Goal: Transaction & Acquisition: Purchase product/service

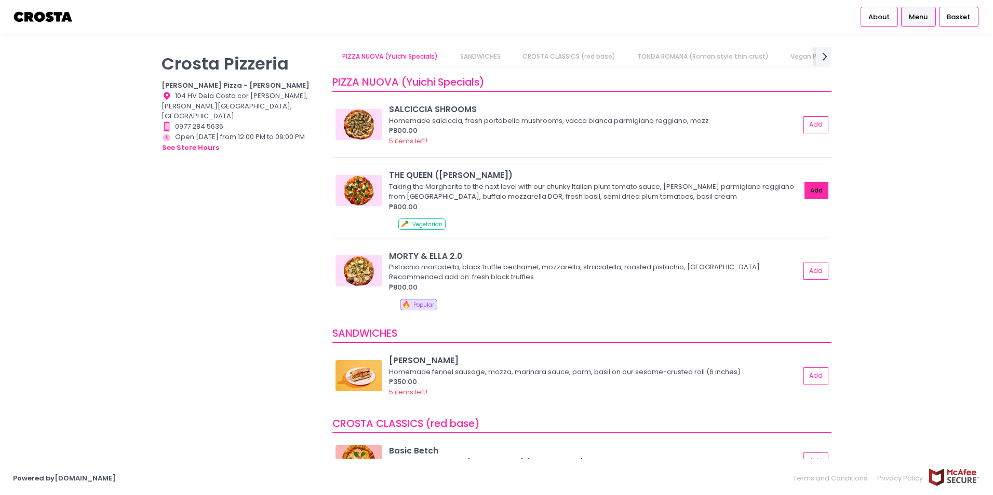
click at [812, 199] on button "Add" at bounding box center [816, 190] width 24 height 17
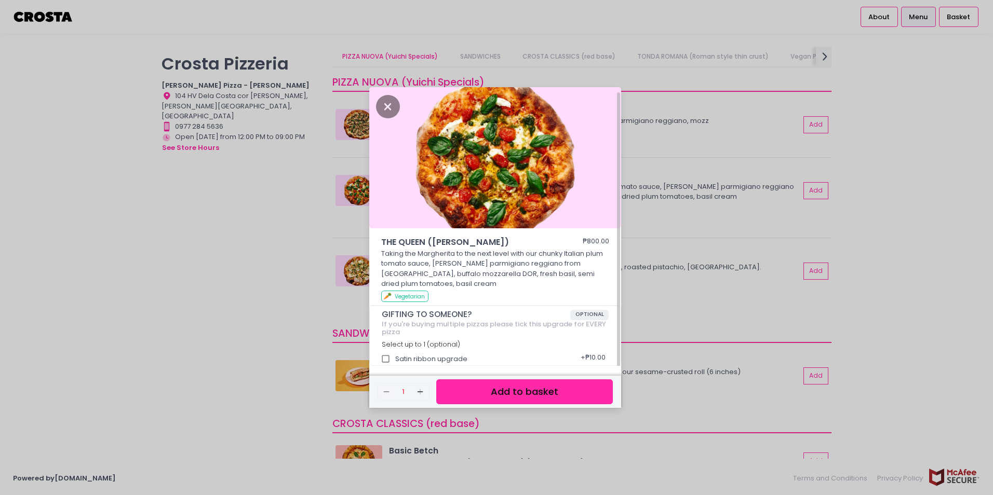
scroll to position [3, 0]
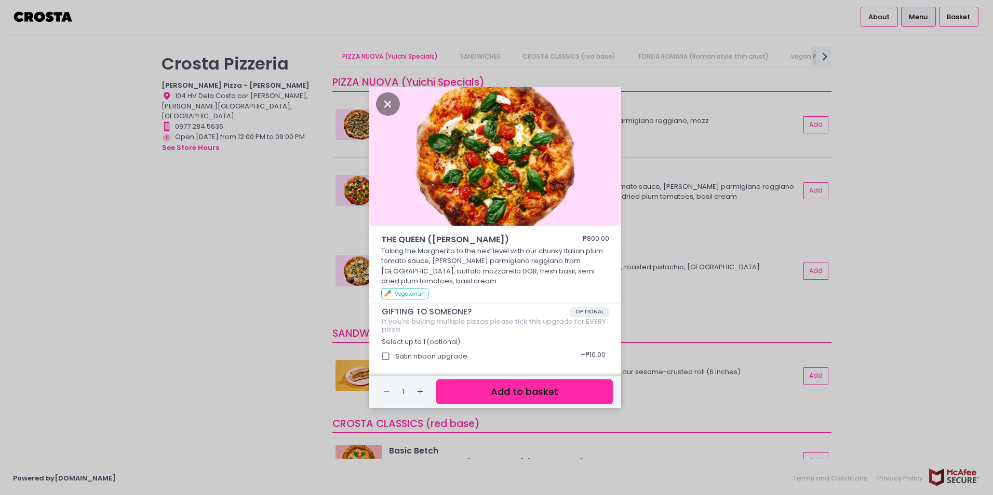
click at [499, 390] on button "Add to basket" at bounding box center [524, 391] width 177 height 25
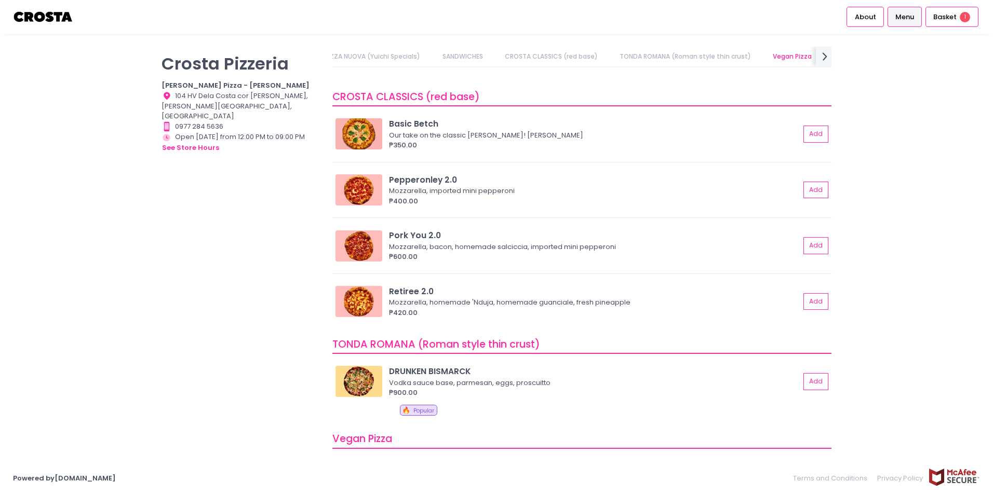
scroll to position [328, 0]
click at [547, 301] on div "Mozzarella, homemade 'Nduja, homemade guanciale, fresh pineapple" at bounding box center [593, 302] width 408 height 10
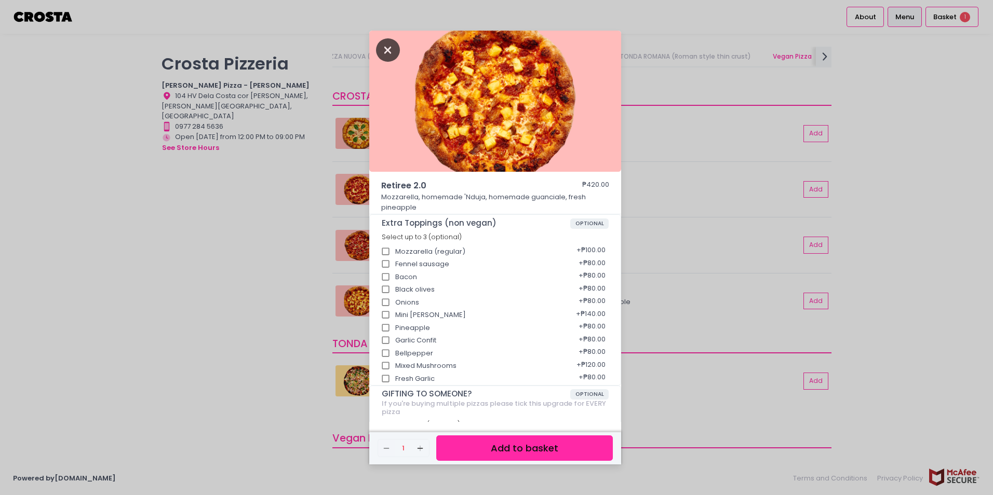
click at [392, 47] on icon "Close" at bounding box center [388, 49] width 24 height 23
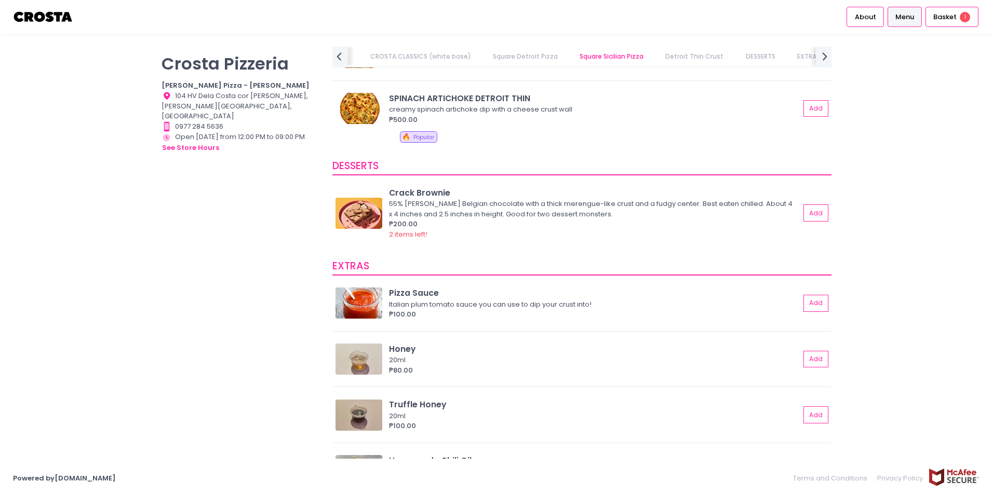
scroll to position [1784, 0]
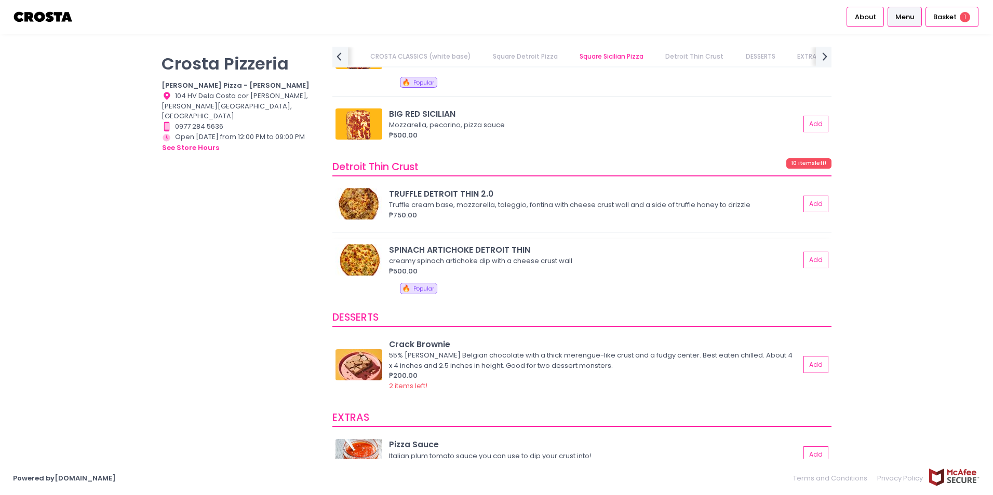
click at [634, 262] on div "creamy spinach artichoke dip with a cheese crust wall" at bounding box center [593, 261] width 408 height 10
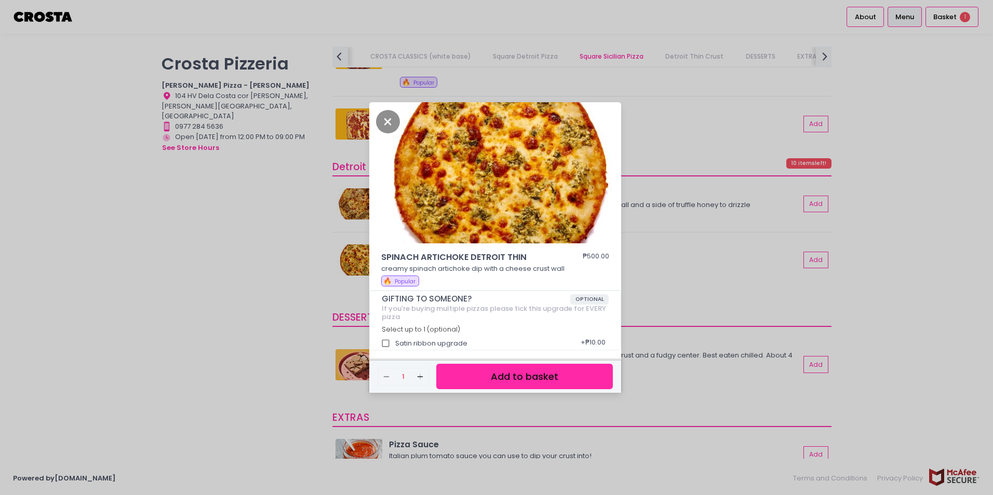
click at [676, 213] on div "SPINACH ARTICHOKE DETROIT THIN ₱500.00 creamy spinach artichoke dip with a chee…" at bounding box center [496, 247] width 993 height 495
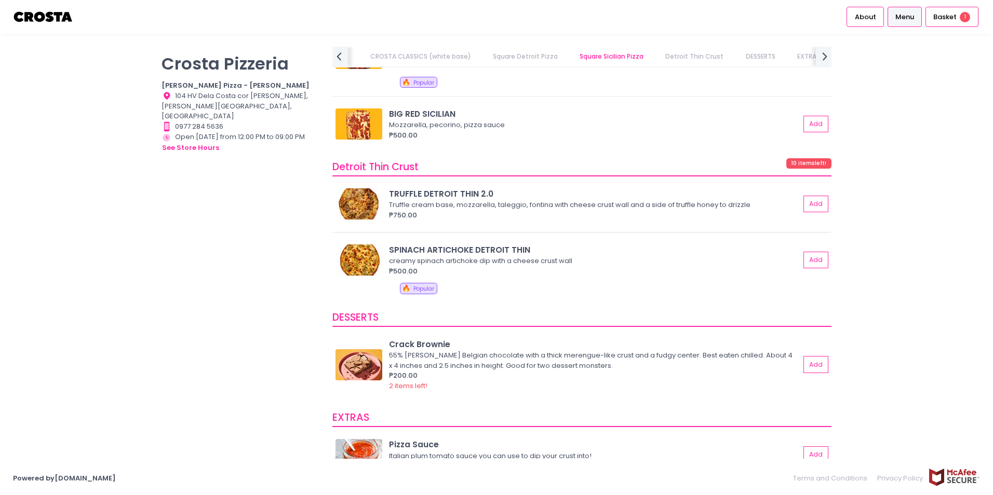
click at [654, 207] on div "Truffle cream base, mozzarella, taleggio, fontina with cheese crust wall and a …" at bounding box center [593, 205] width 408 height 10
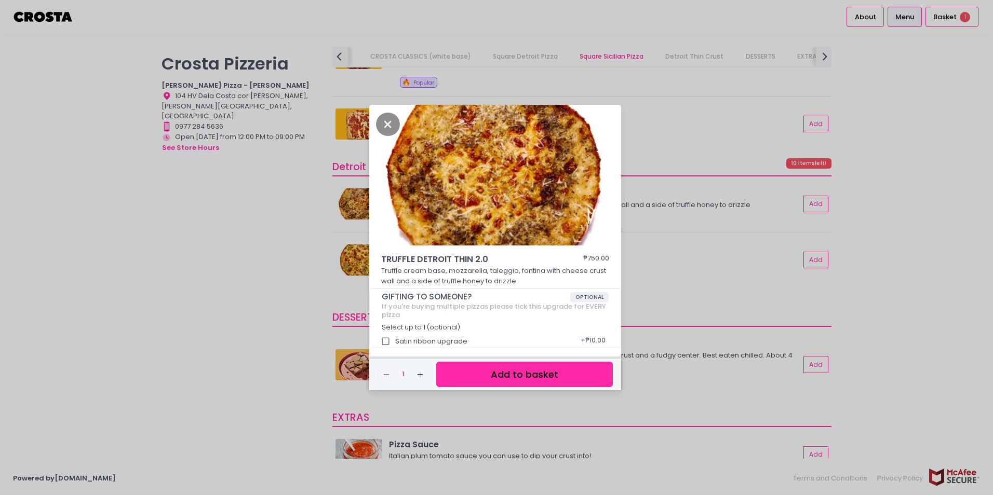
click at [692, 255] on div "TRUFFLE DETROIT THIN 2.0 ₱750.00 Truffle cream base, mozzarella, taleggio, font…" at bounding box center [496, 247] width 993 height 495
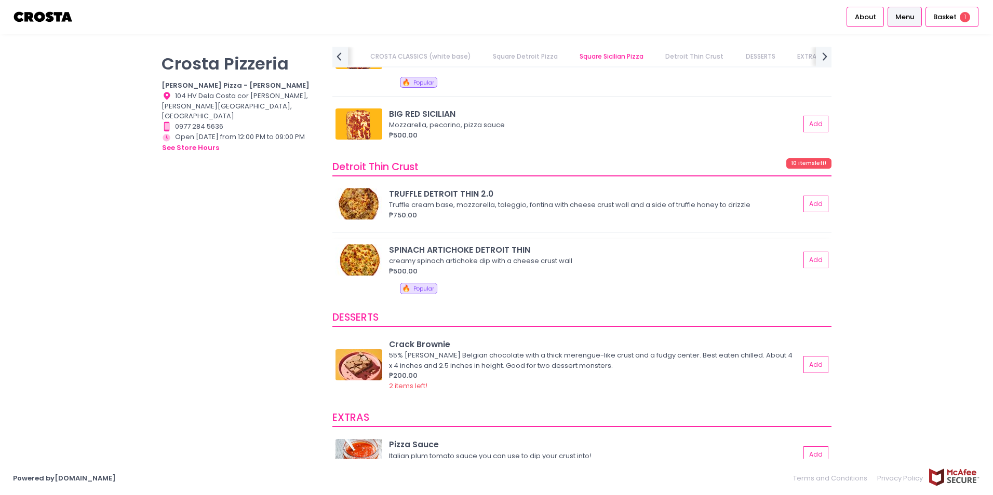
click at [544, 251] on div "SPINACH ARTICHOKE DETROIT THIN" at bounding box center [594, 250] width 411 height 12
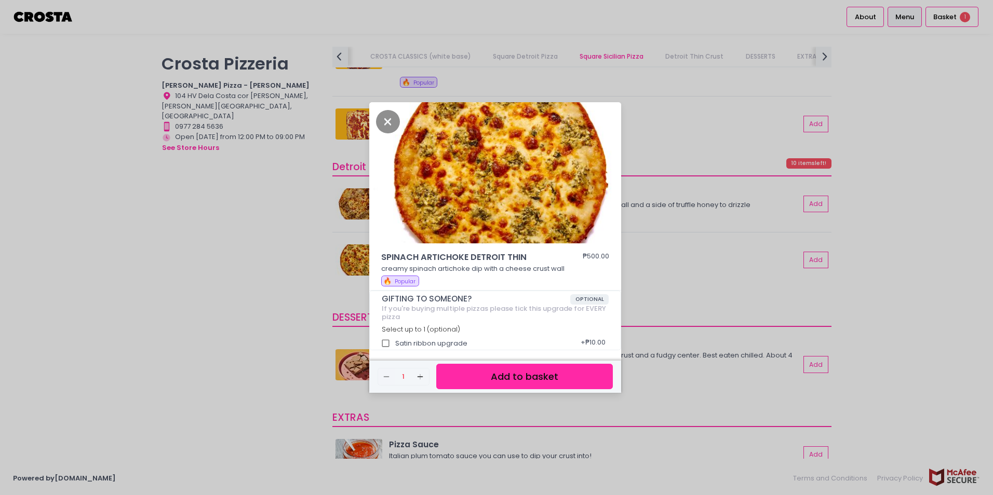
click at [672, 273] on div "SPINACH ARTICHOKE DETROIT THIN ₱500.00 creamy spinach artichoke dip with a chee…" at bounding box center [496, 247] width 993 height 495
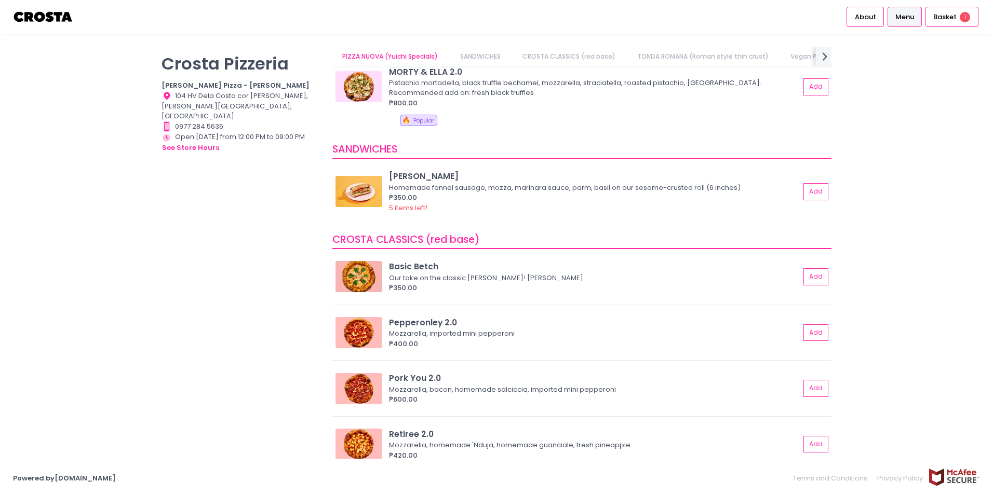
scroll to position [0, 0]
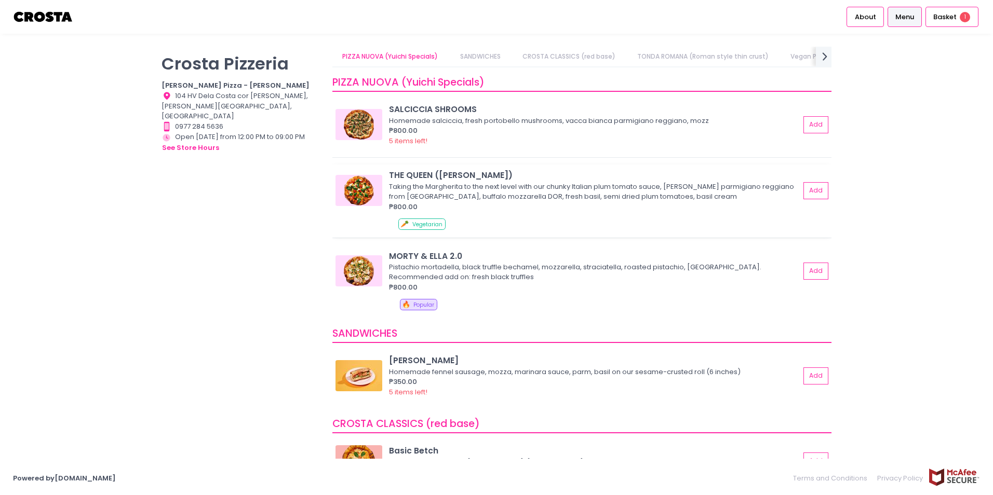
click at [498, 195] on div "Taking the Margherita to the next level with our chunky Italian plum tomato sau…" at bounding box center [593, 192] width 408 height 20
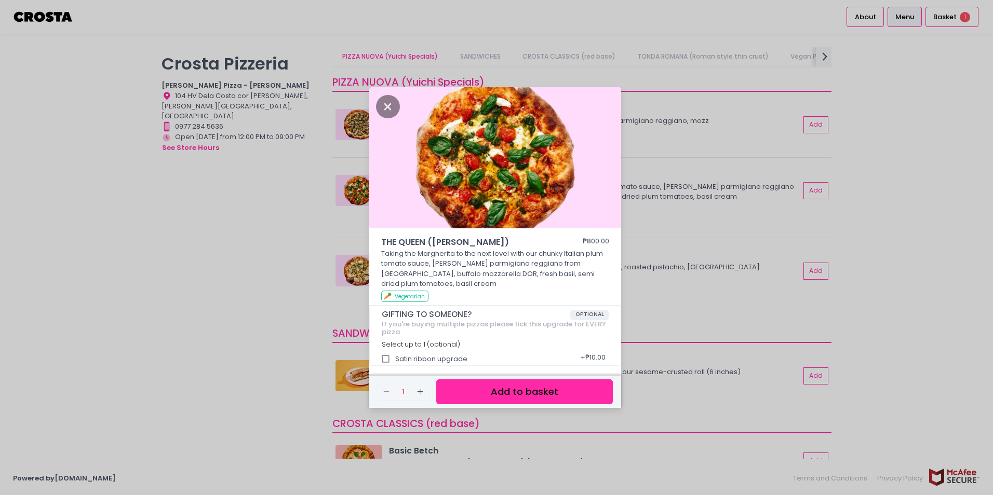
click at [696, 198] on div "THE QUEEN (Margherita) ₱800.00 Taking the Margherita to the next level with our…" at bounding box center [496, 247] width 993 height 495
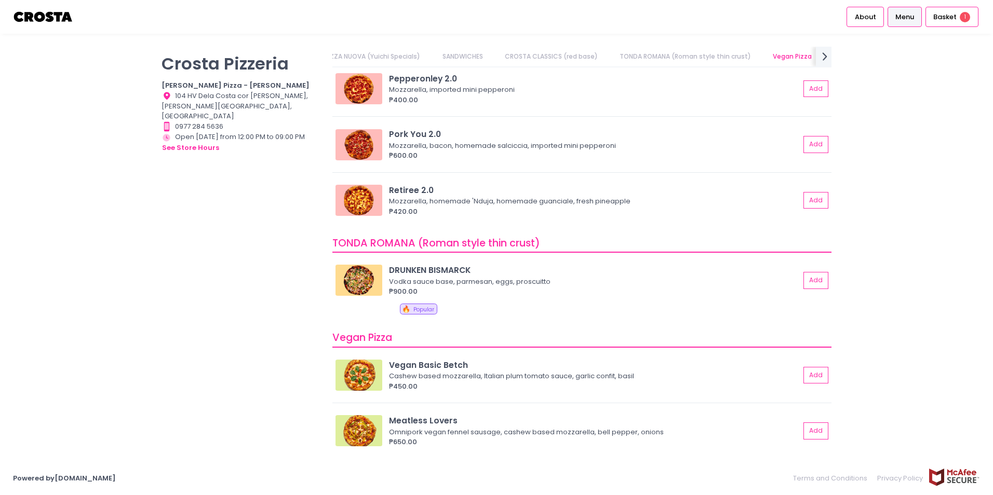
scroll to position [429, 0]
click at [567, 272] on div "DRUNKEN BISMARCK" at bounding box center [594, 270] width 411 height 12
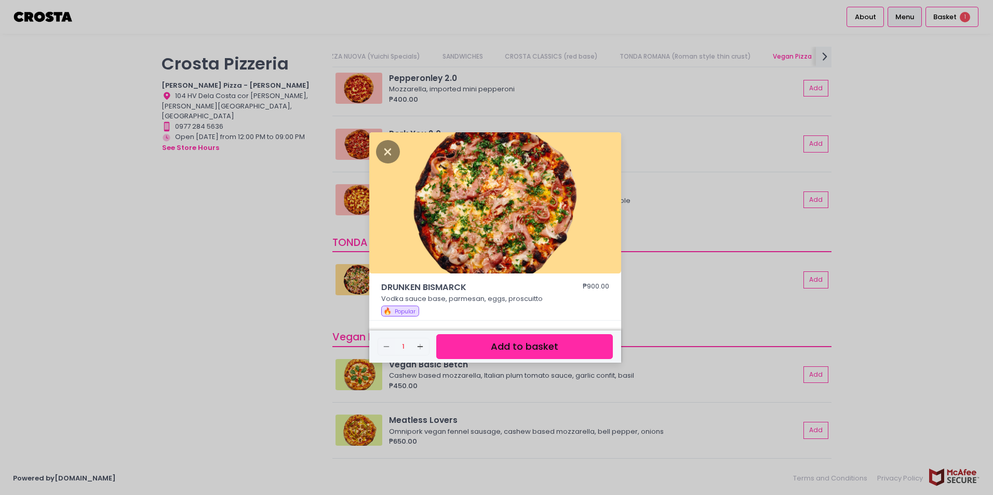
click at [604, 354] on button "Add to basket" at bounding box center [524, 346] width 177 height 25
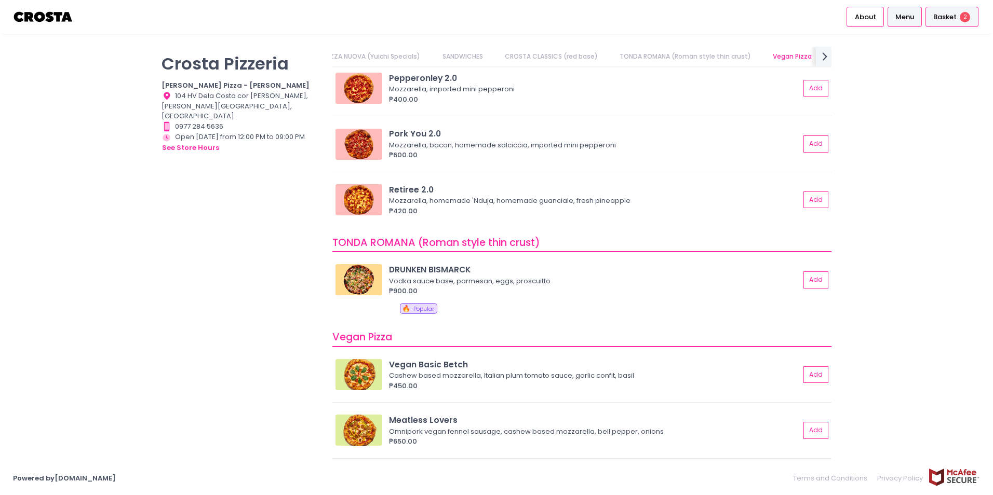
click at [937, 8] on div "Basket 2" at bounding box center [951, 17] width 53 height 20
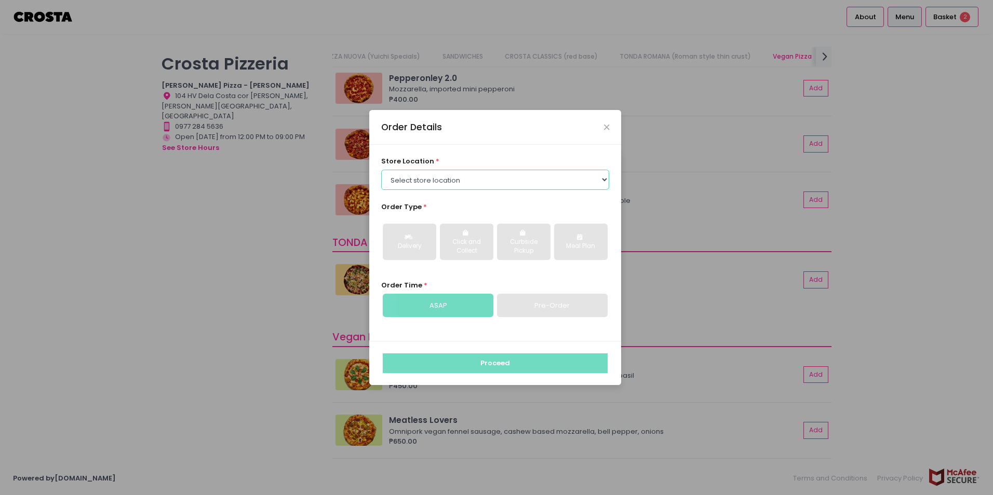
click at [398, 179] on select "Select store location Crosta Pizza - Salcedo Crosta Pizza - San Juan" at bounding box center [495, 180] width 228 height 20
select select "5fabb2e53664a8677beaeb89"
click at [381, 170] on select "Select store location Crosta Pizza - Salcedo Crosta Pizza - San Juan" at bounding box center [495, 180] width 228 height 20
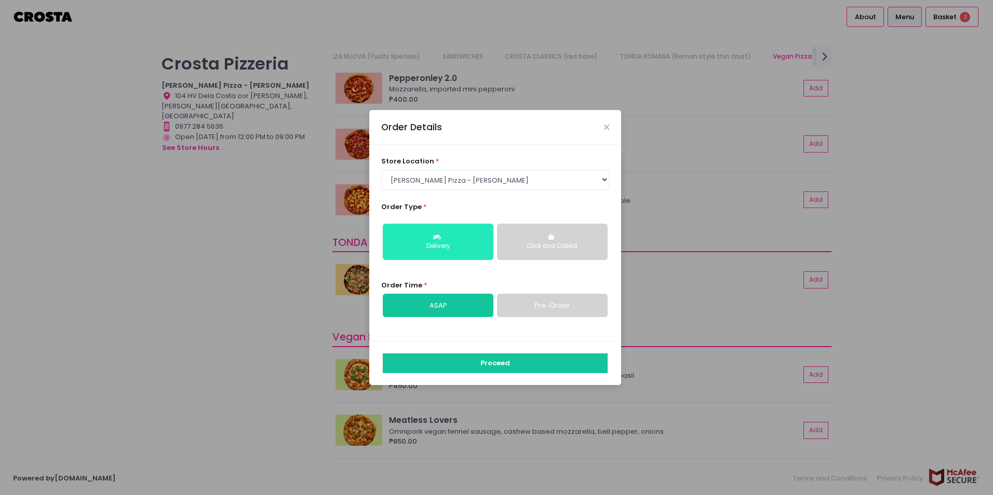
click at [465, 234] on button "Delivery" at bounding box center [438, 242] width 111 height 36
click at [475, 302] on link "ASAP" at bounding box center [438, 306] width 111 height 24
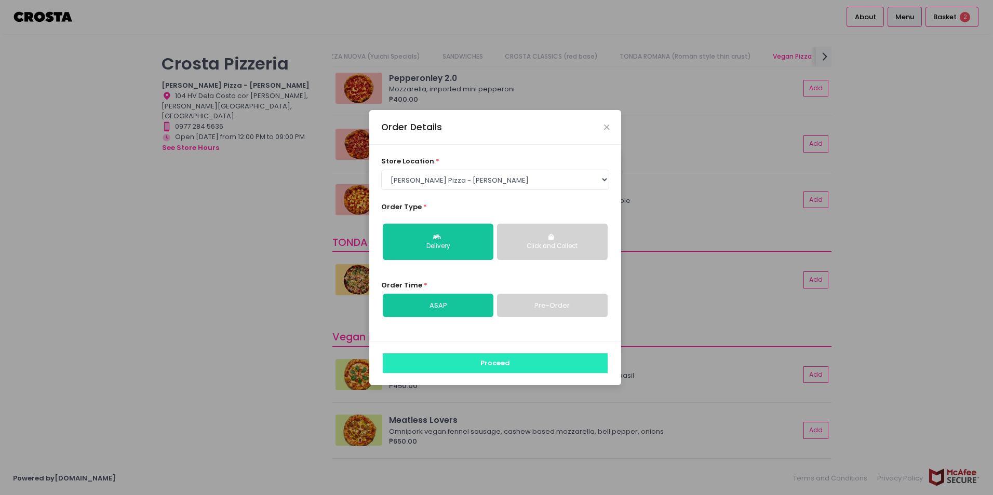
click at [481, 371] on button "Proceed" at bounding box center [495, 364] width 225 height 20
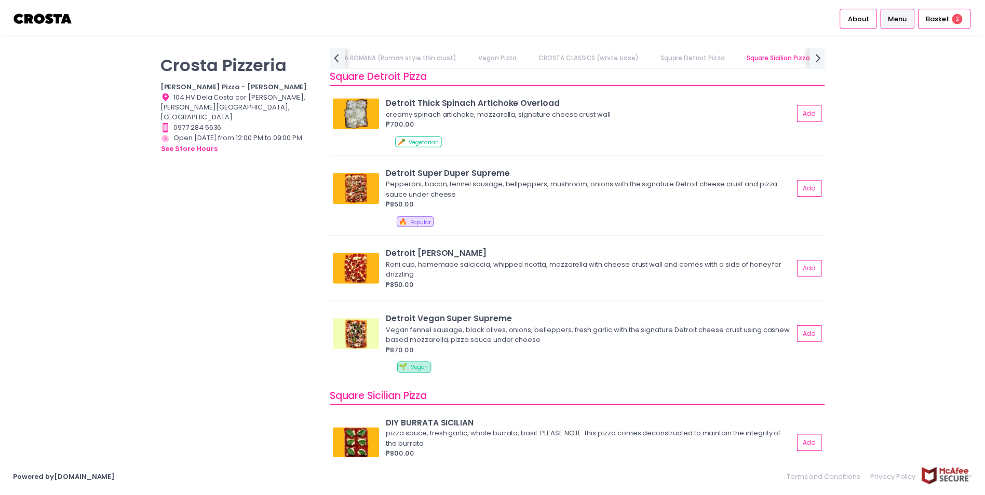
scroll to position [1199, 0]
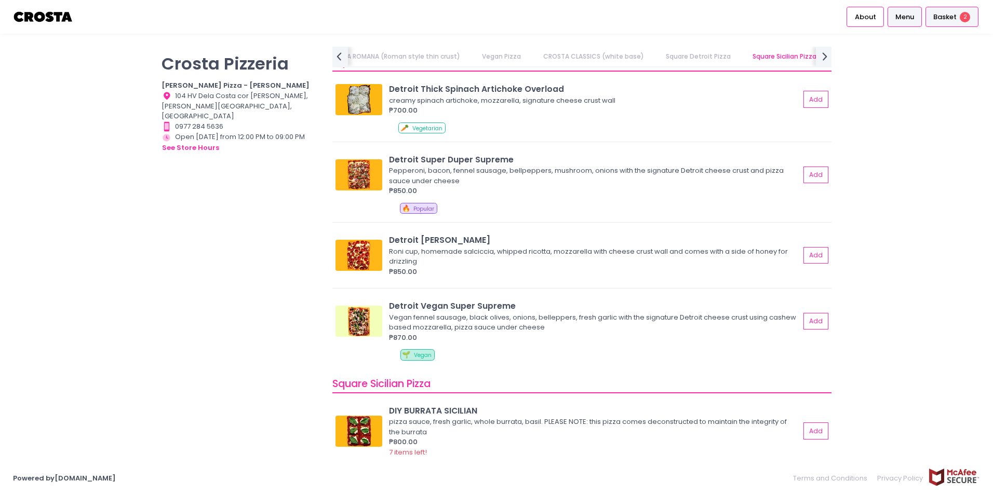
click at [943, 21] on span "Basket" at bounding box center [944, 17] width 23 height 10
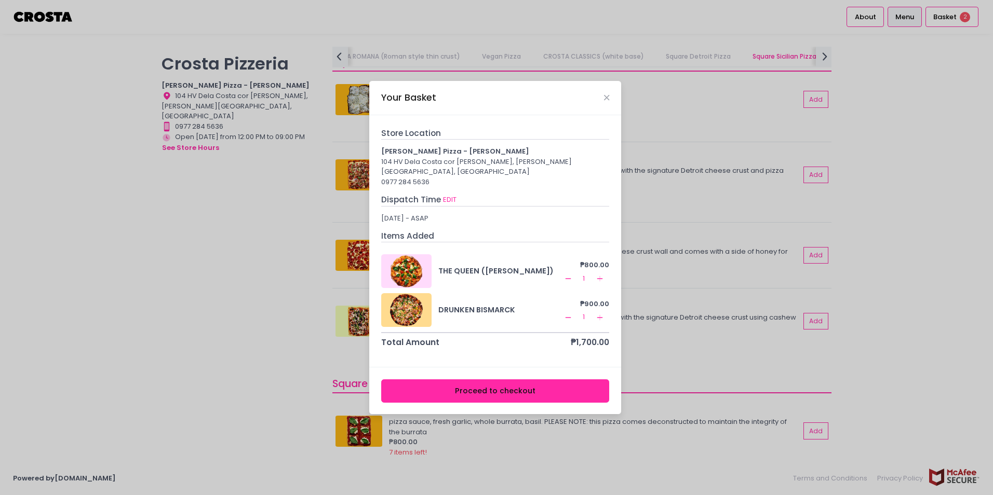
click at [514, 387] on button "Proceed to checkout" at bounding box center [495, 390] width 228 height 23
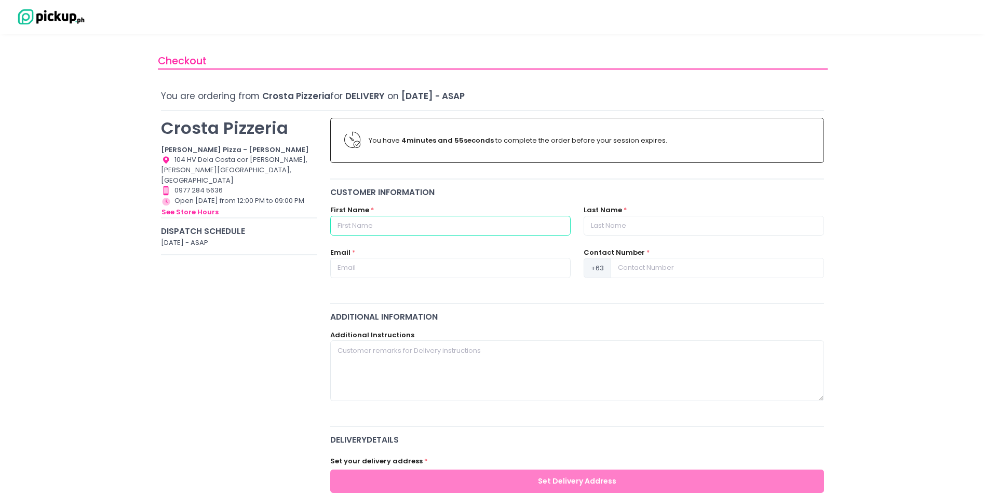
click at [397, 222] on input "text" at bounding box center [450, 226] width 240 height 20
type input "Elaine"
click at [617, 231] on input "text" at bounding box center [704, 226] width 240 height 20
type input "Rojo"
click at [422, 270] on input "text" at bounding box center [450, 268] width 240 height 20
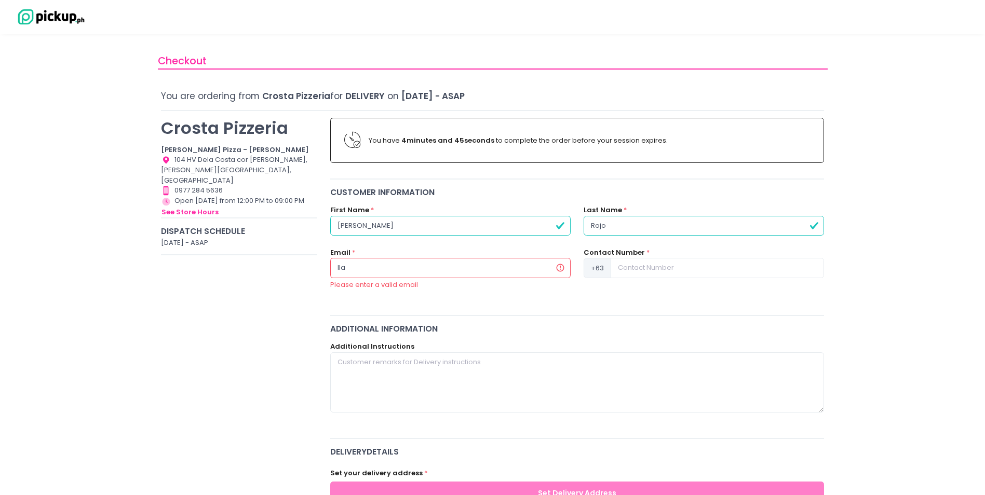
type input "llarinamer@gmail.com"
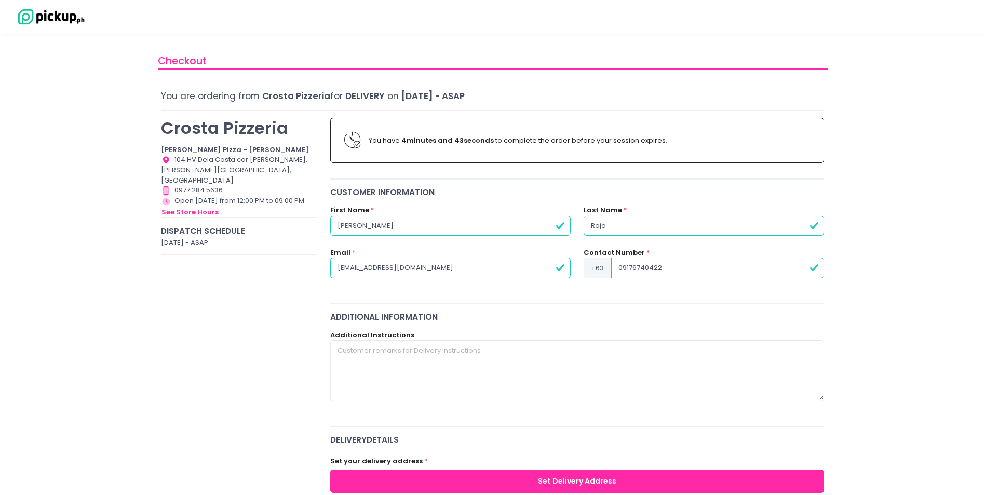
click at [614, 258] on input "09176740422" at bounding box center [717, 268] width 213 height 20
click at [622, 266] on input "09176740422" at bounding box center [717, 268] width 213 height 20
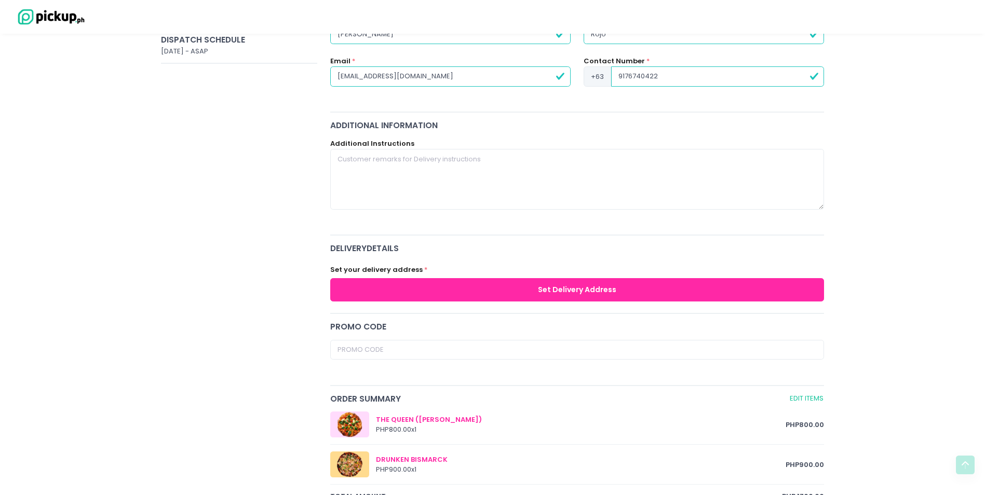
scroll to position [277, 0]
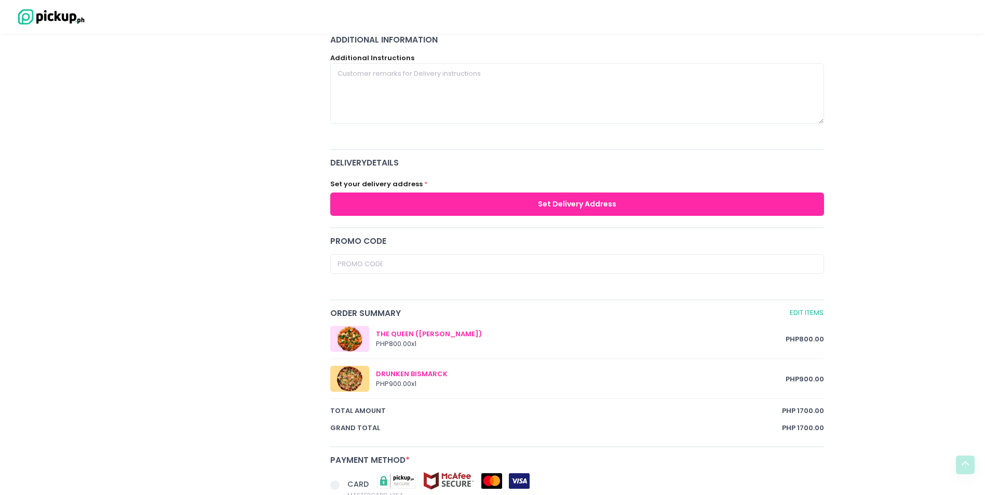
type input "9176740422"
click at [452, 201] on button "Set Delivery Address" at bounding box center [577, 204] width 494 height 23
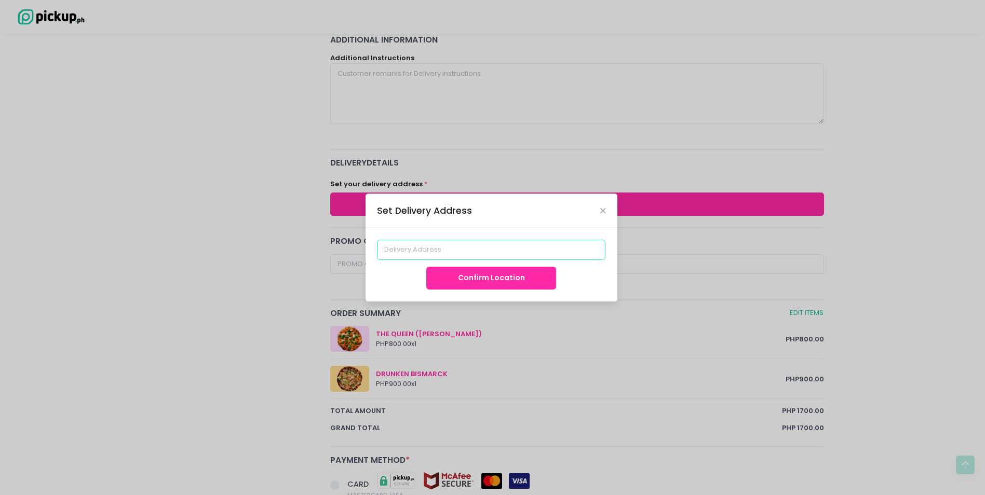
click at [441, 249] on input at bounding box center [491, 250] width 228 height 20
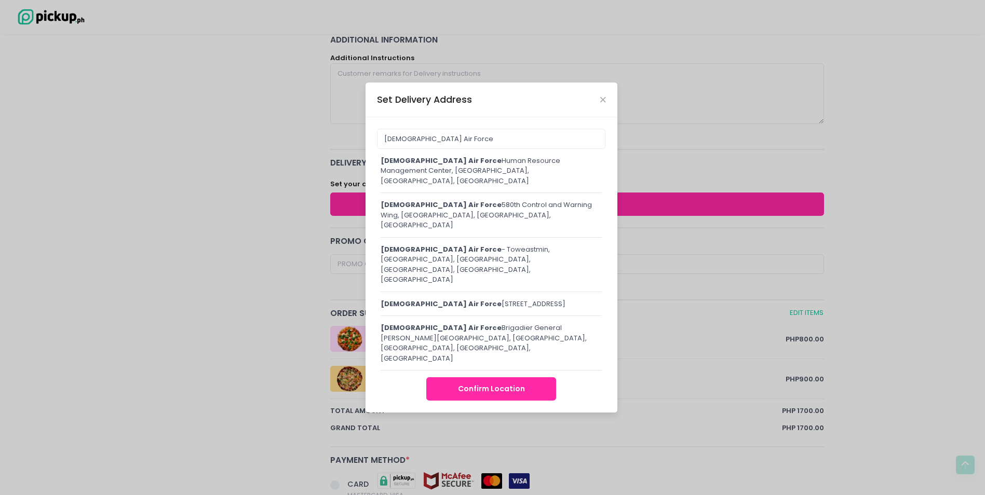
click at [508, 186] on div "Philippine Air Force Human Resource Management Center, Pasay City, Metro Manila…" at bounding box center [492, 171] width 222 height 31
type input "Philippine Air Force Human Resource Management Center, Pasay City, Metro Manila…"
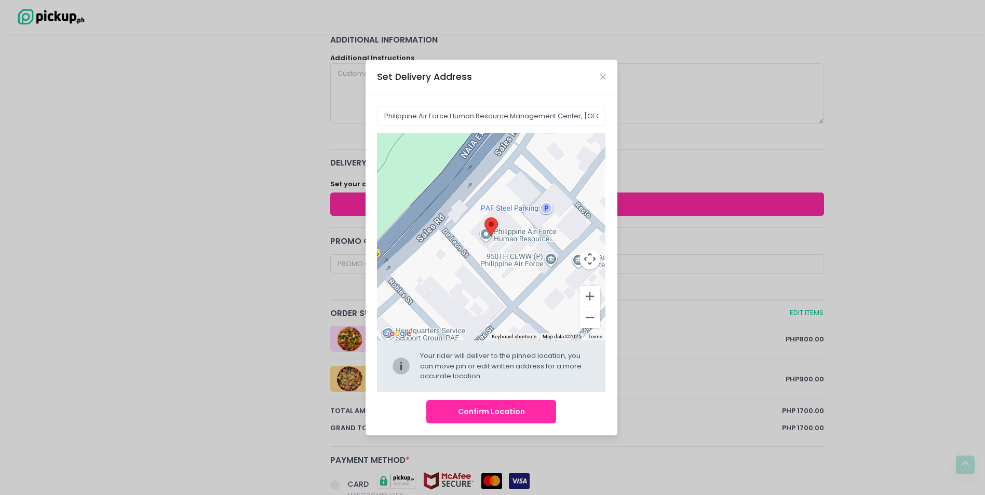
click at [488, 410] on button "Confirm Location" at bounding box center [491, 411] width 130 height 23
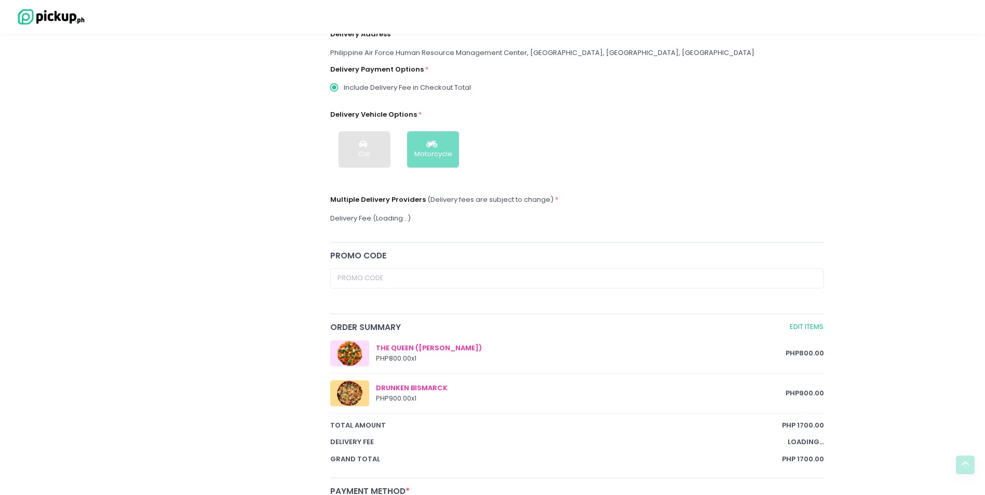
scroll to position [223, 0]
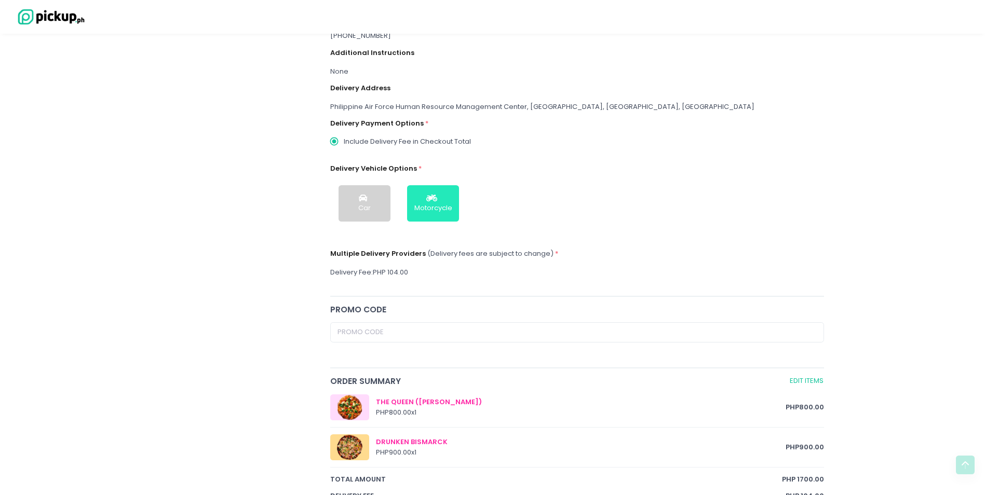
click at [454, 211] on button "Motorcycle" at bounding box center [433, 203] width 52 height 36
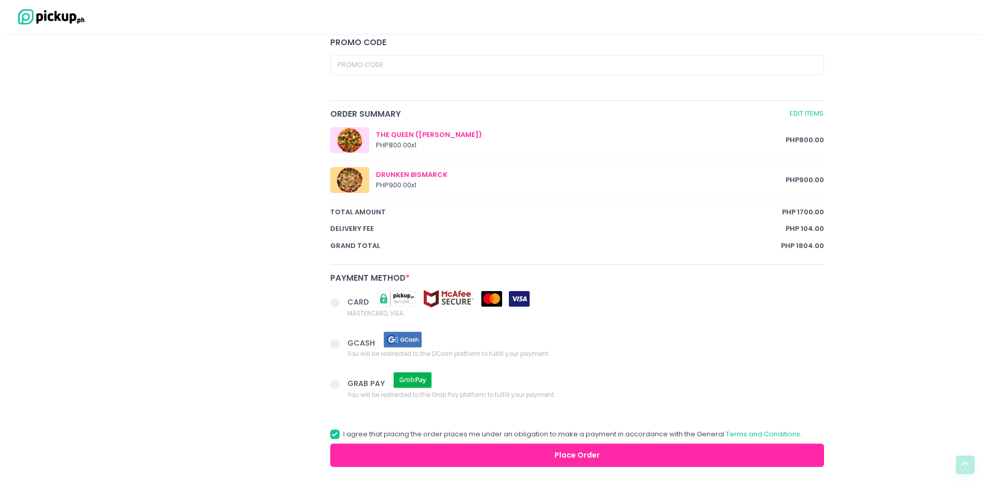
scroll to position [494, 0]
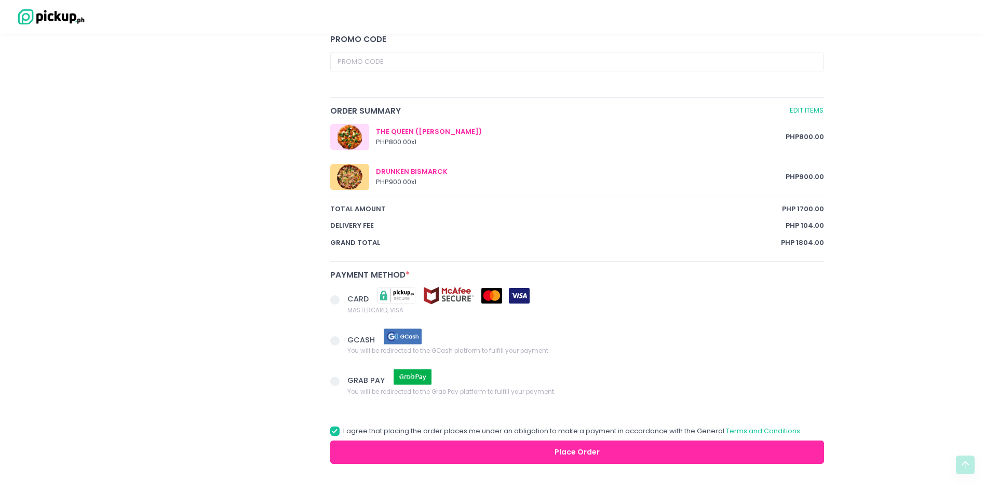
click at [345, 295] on span at bounding box center [339, 301] width 18 height 15
click at [345, 295] on input "CARD MASTERCARD, VISA" at bounding box center [346, 298] width 7 height 7
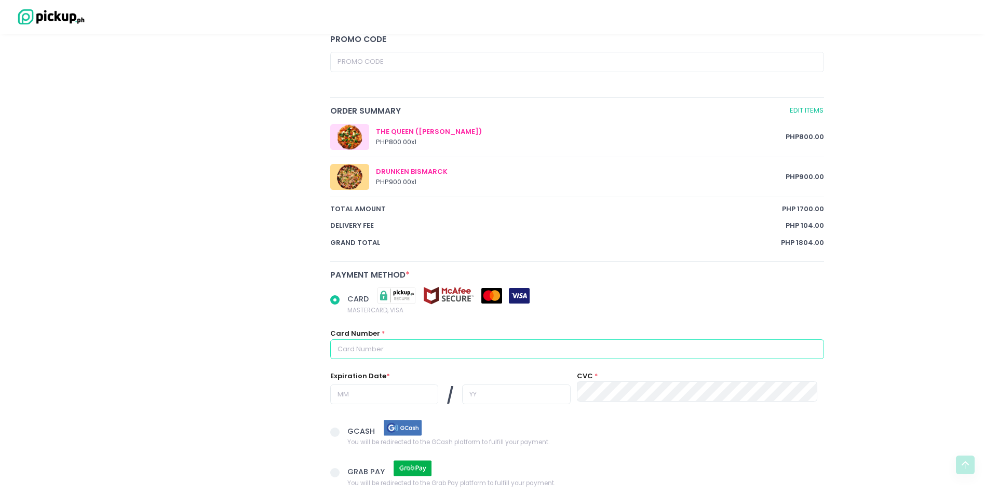
click at [456, 352] on input "text" at bounding box center [577, 350] width 494 height 20
radio input "true"
type input "4"
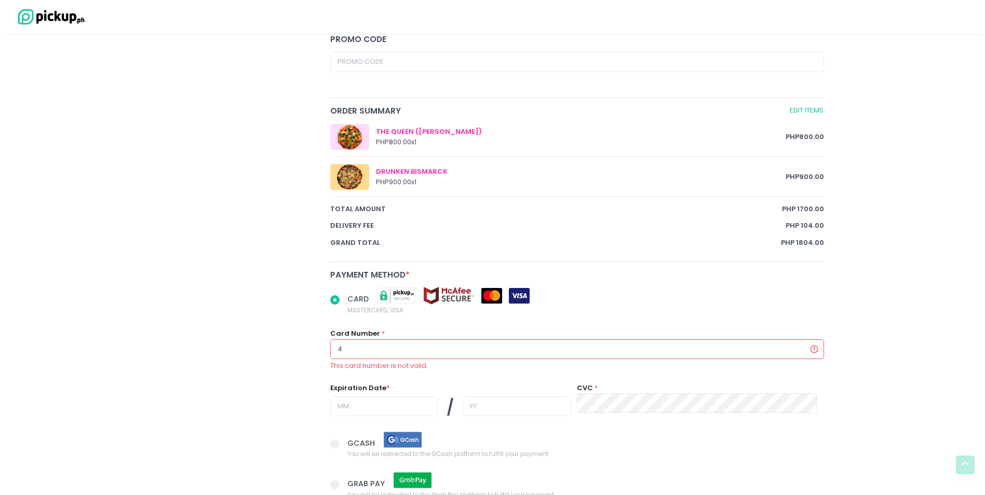
radio input "true"
type input "44"
radio input "true"
type input "440"
radio input "true"
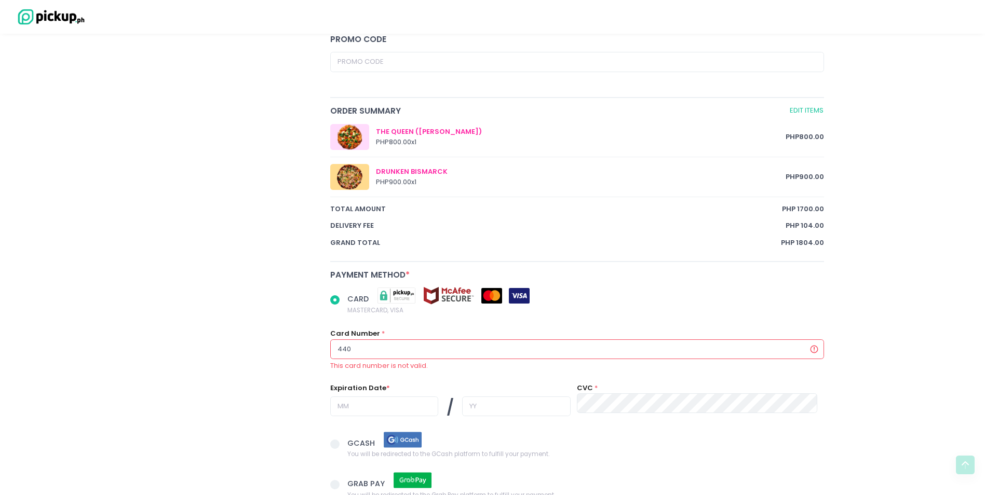
type input "4404"
radio input "true"
type input "44045"
radio input "true"
type input "440453"
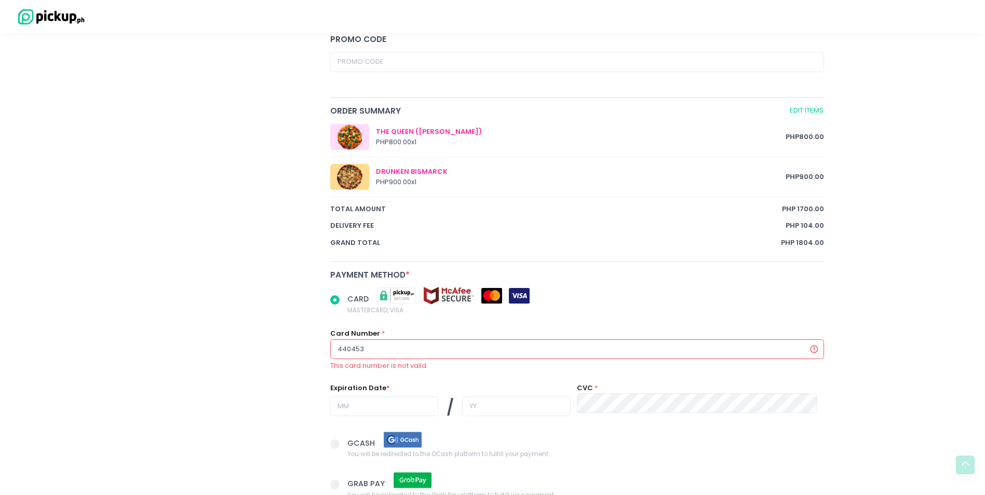
radio input "true"
type input "4404536"
radio input "true"
type input "44045362"
radio input "true"
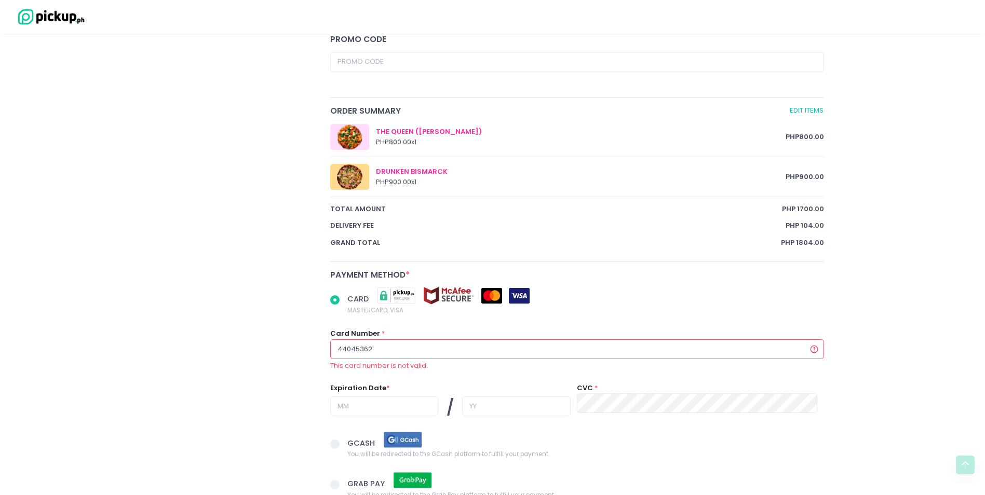
type input "440453624"
radio input "true"
type input "4404536244"
radio input "true"
type input "44045362440"
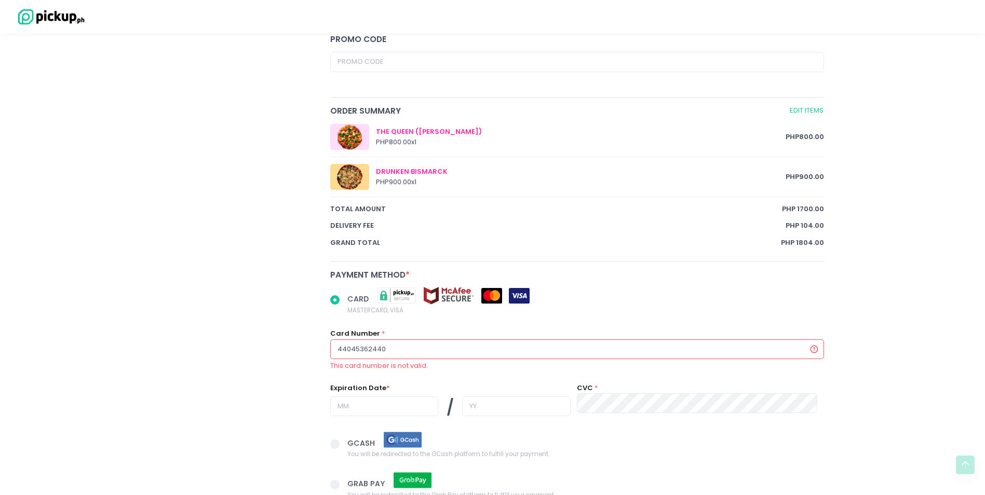
radio input "true"
type input "440453624405"
radio input "true"
type input "4404536244052"
radio input "true"
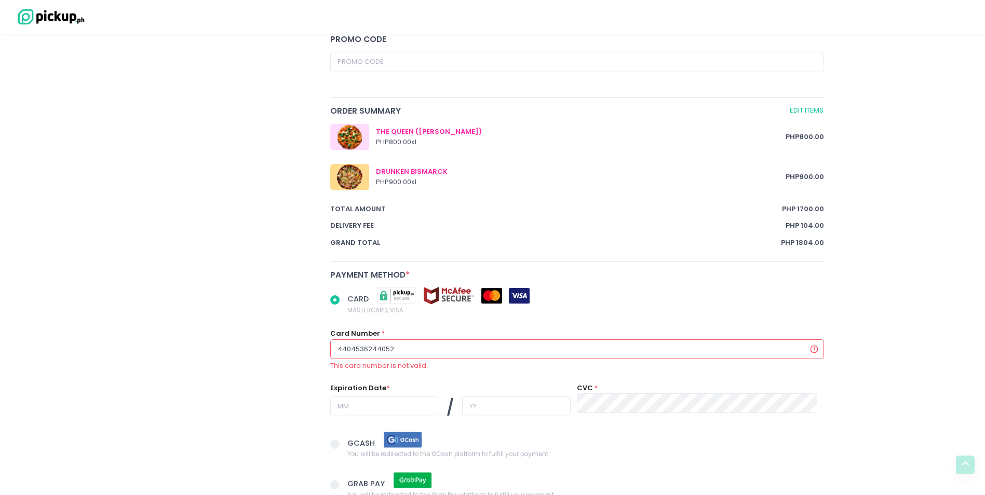
type input "44045362440522"
radio input "true"
type input "440453624405220"
radio input "true"
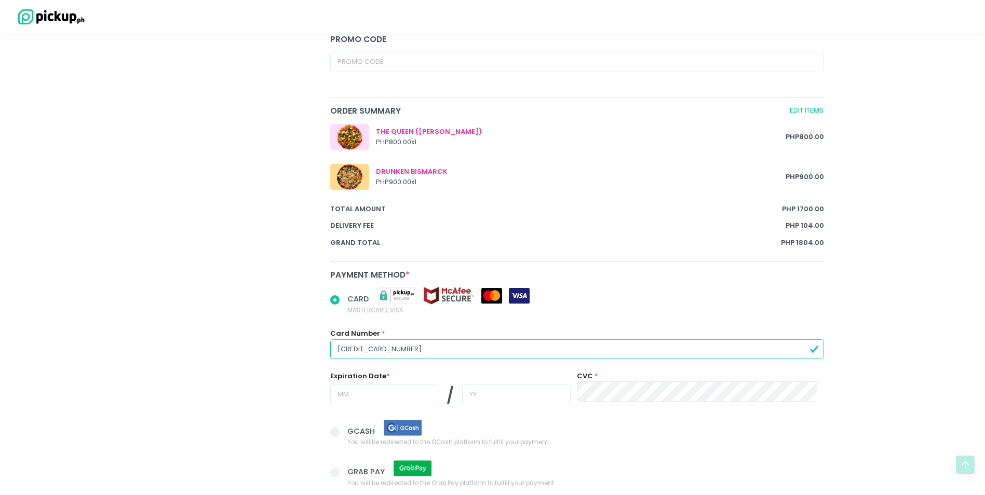
type input "4404536244052202"
click at [345, 395] on input "text" at bounding box center [384, 395] width 108 height 20
radio input "true"
type input "0"
radio input "true"
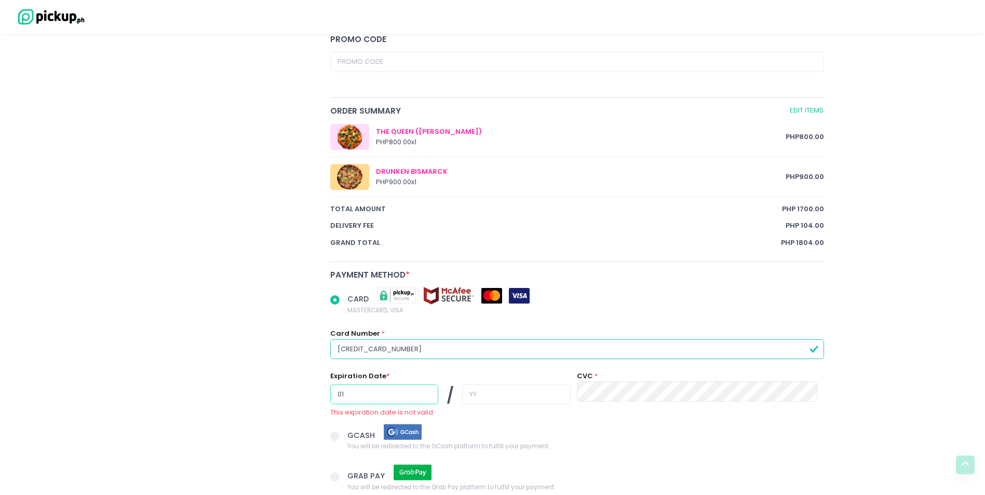
type input "01"
click at [493, 399] on input "text" at bounding box center [516, 395] width 108 height 20
radio input "true"
type input "2"
radio input "true"
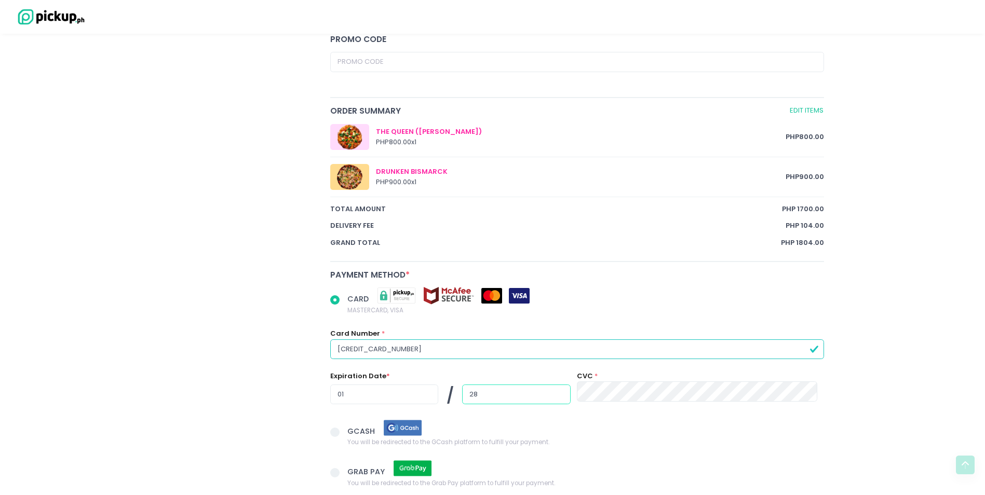
type input "28"
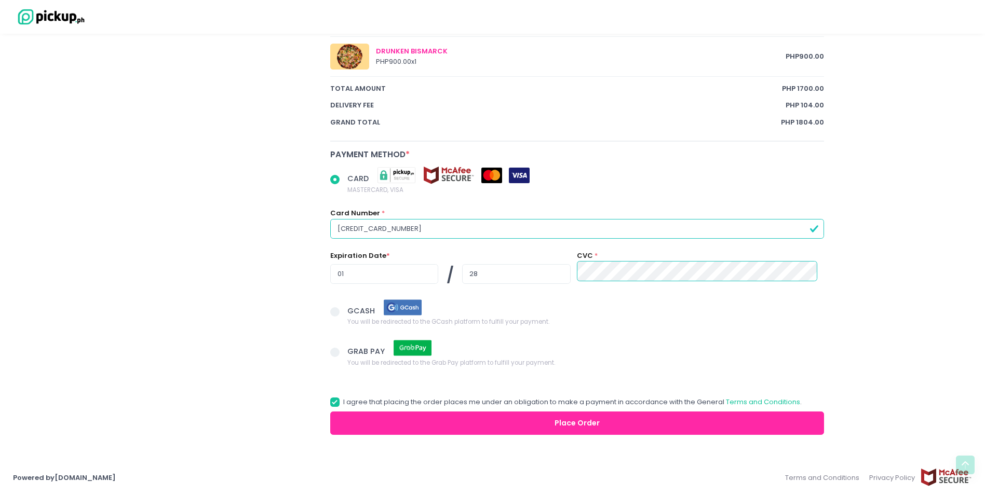
click at [449, 423] on button "Place Order" at bounding box center [577, 423] width 494 height 23
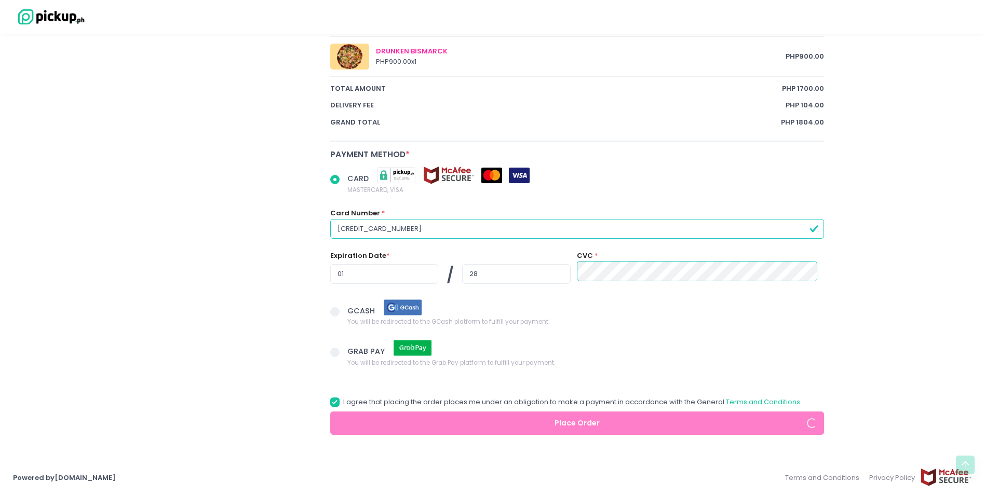
radio input "true"
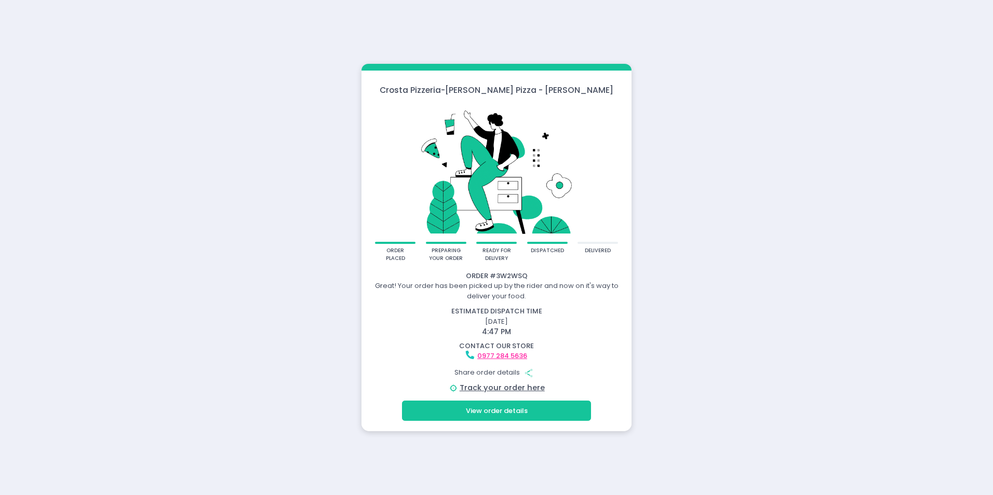
click at [541, 406] on button "View order details" at bounding box center [496, 411] width 189 height 20
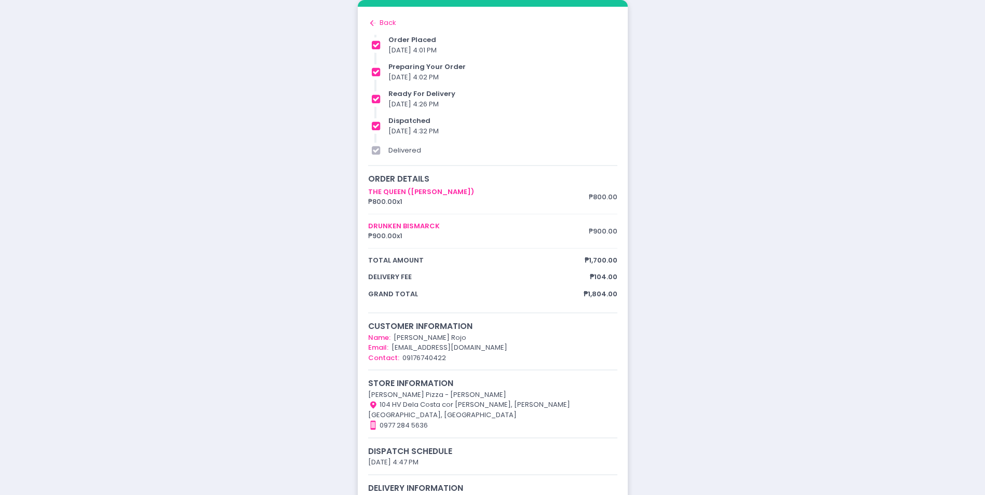
click at [384, 24] on div "Back to home Created with Sketch. Back" at bounding box center [492, 23] width 249 height 10
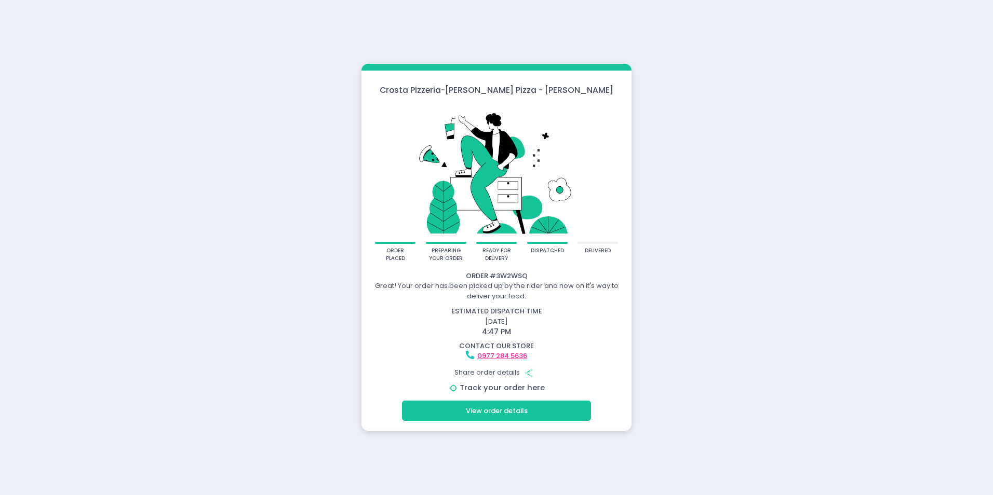
click at [505, 388] on link "Track your order here" at bounding box center [501, 388] width 85 height 10
click at [523, 391] on link "Track your order here" at bounding box center [501, 388] width 85 height 10
